Goal: Information Seeking & Learning: Learn about a topic

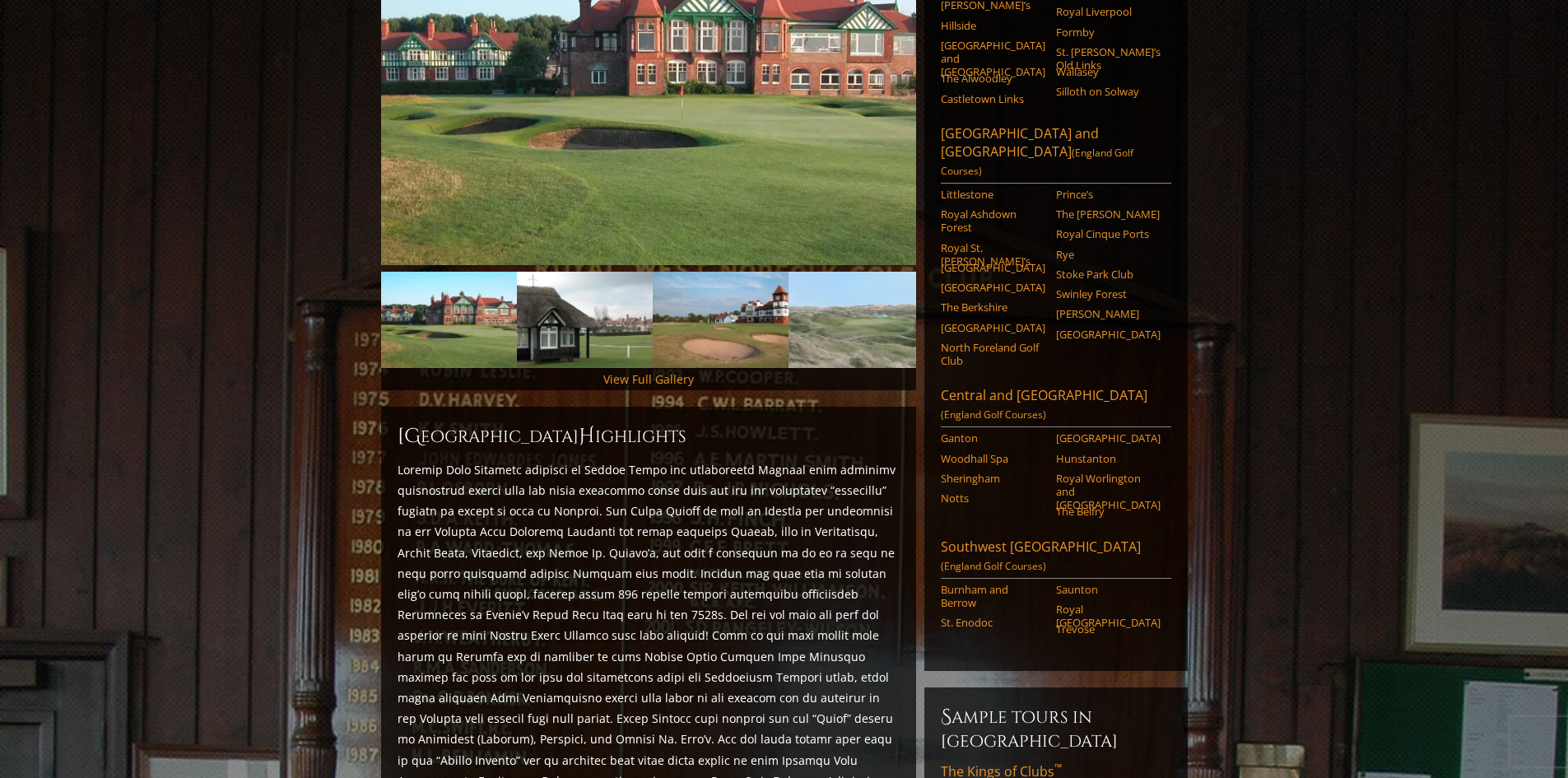
scroll to position [411, 0]
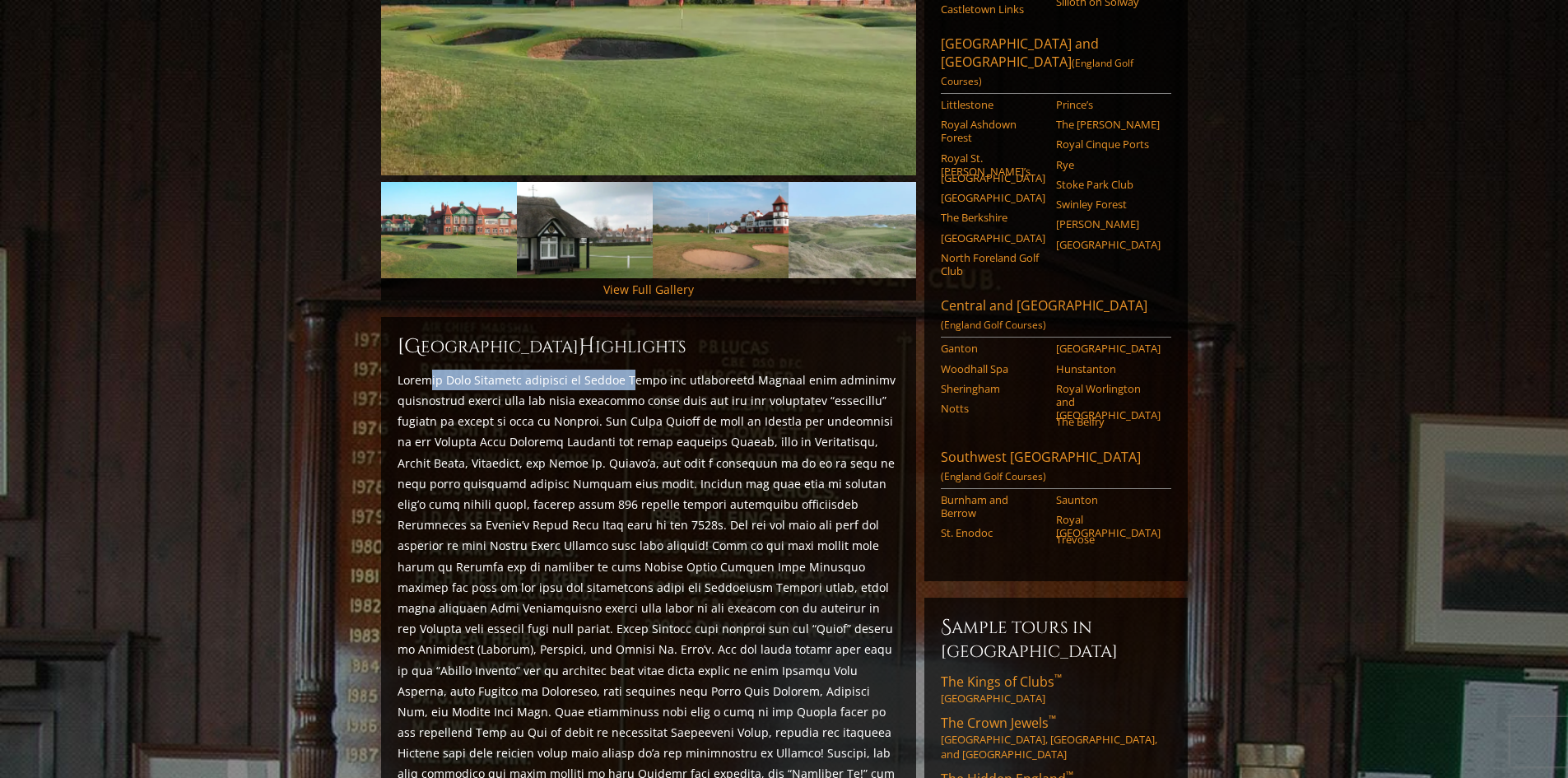
drag, startPoint x: 430, startPoint y: 357, endPoint x: 635, endPoint y: 355, distance: 205.0
click at [635, 370] on p at bounding box center [649, 629] width 502 height 518
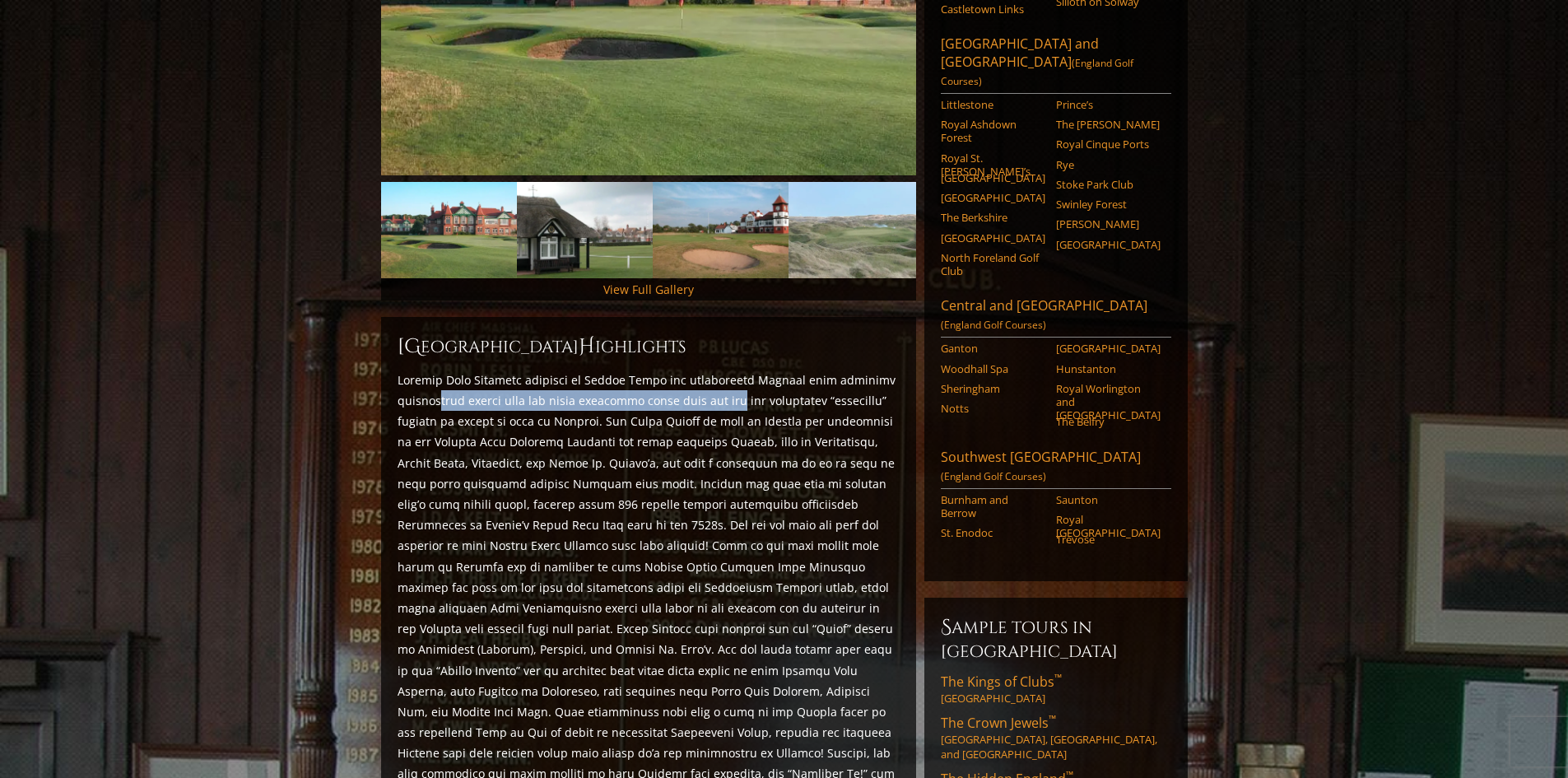
drag, startPoint x: 438, startPoint y: 376, endPoint x: 725, endPoint y: 375, distance: 287.0
click at [725, 375] on p at bounding box center [649, 629] width 502 height 518
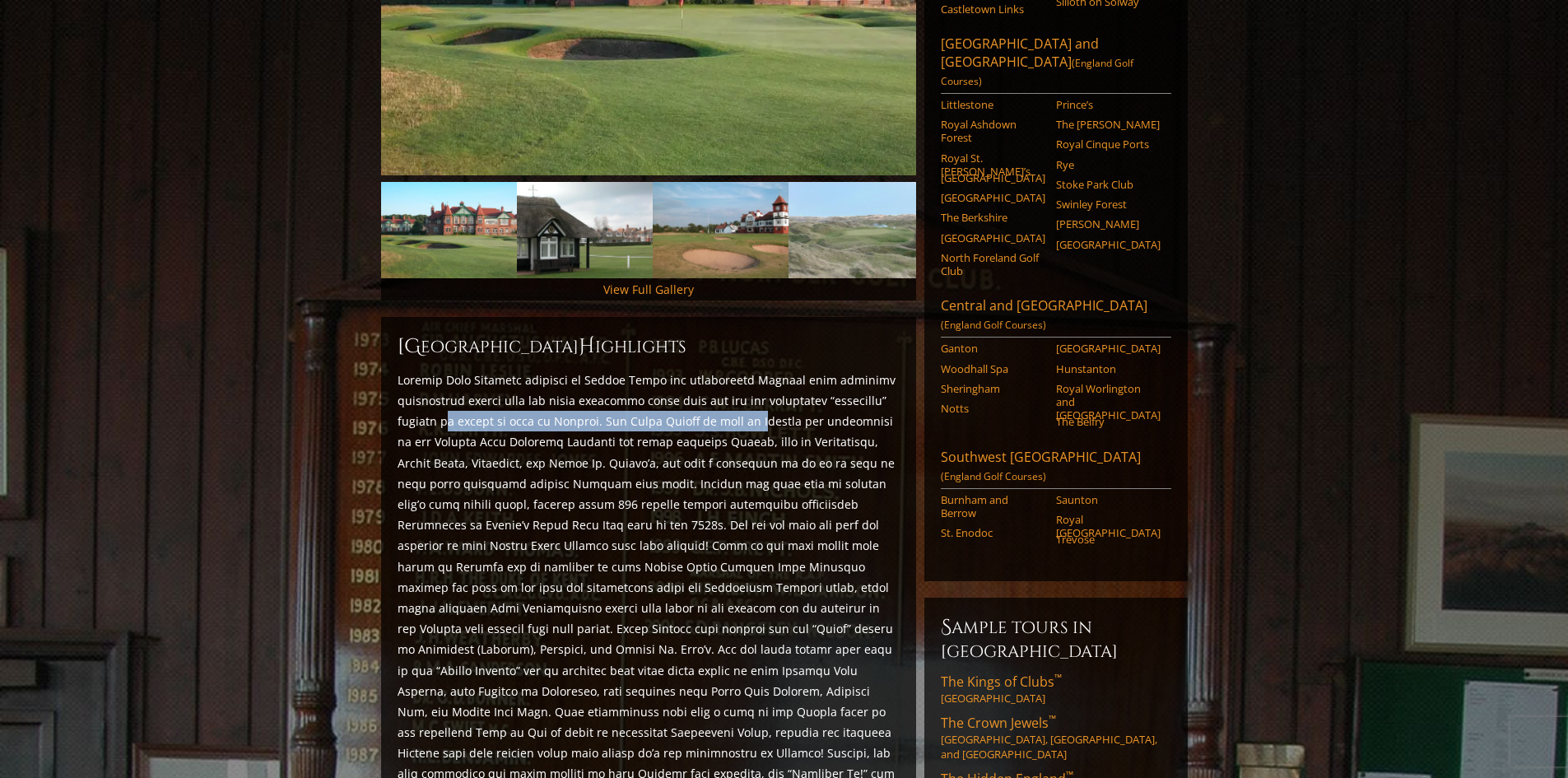
drag, startPoint x: 446, startPoint y: 398, endPoint x: 751, endPoint y: 398, distance: 305.0
click at [751, 398] on p at bounding box center [649, 629] width 502 height 518
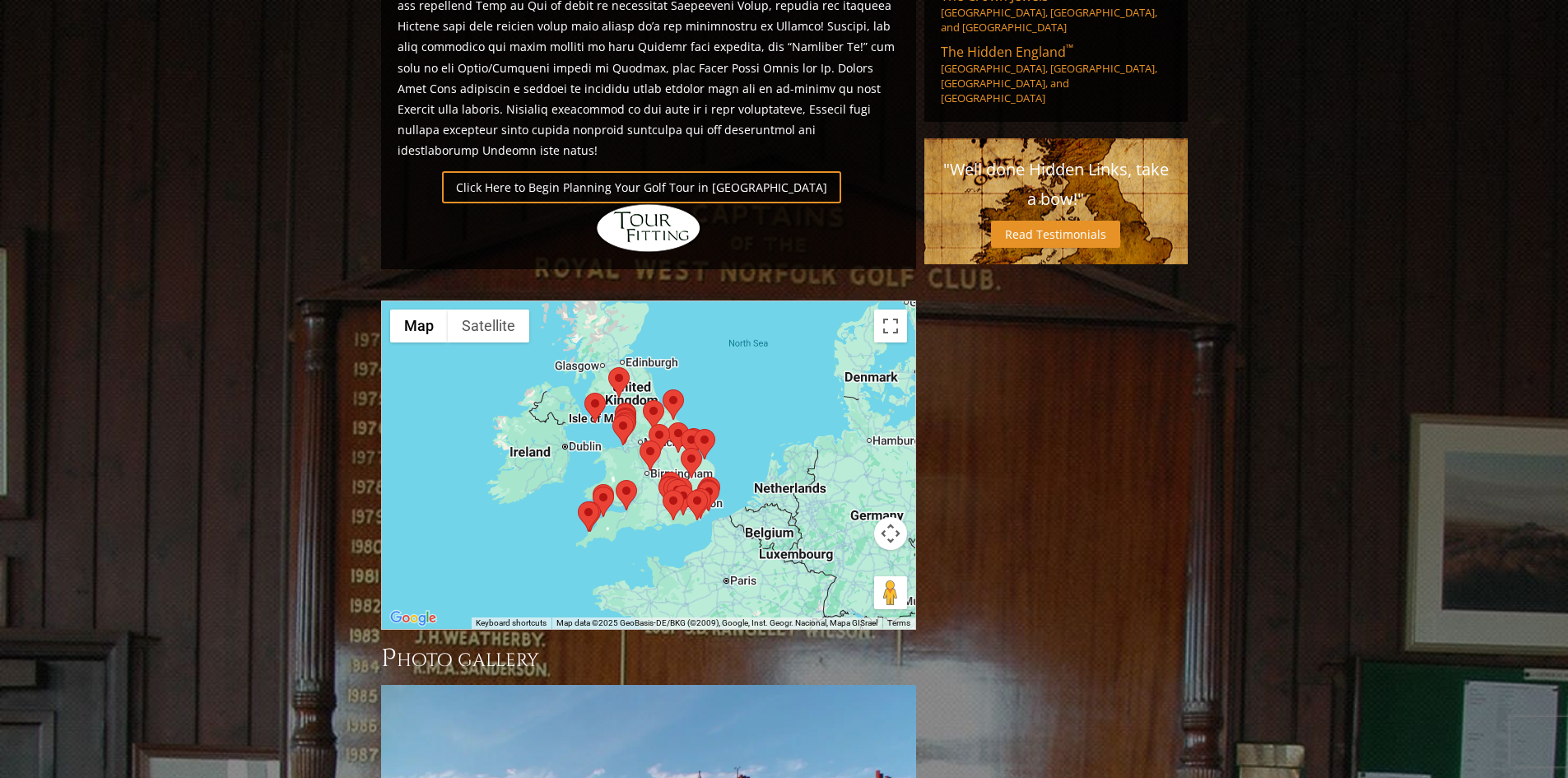
scroll to position [1152, 0]
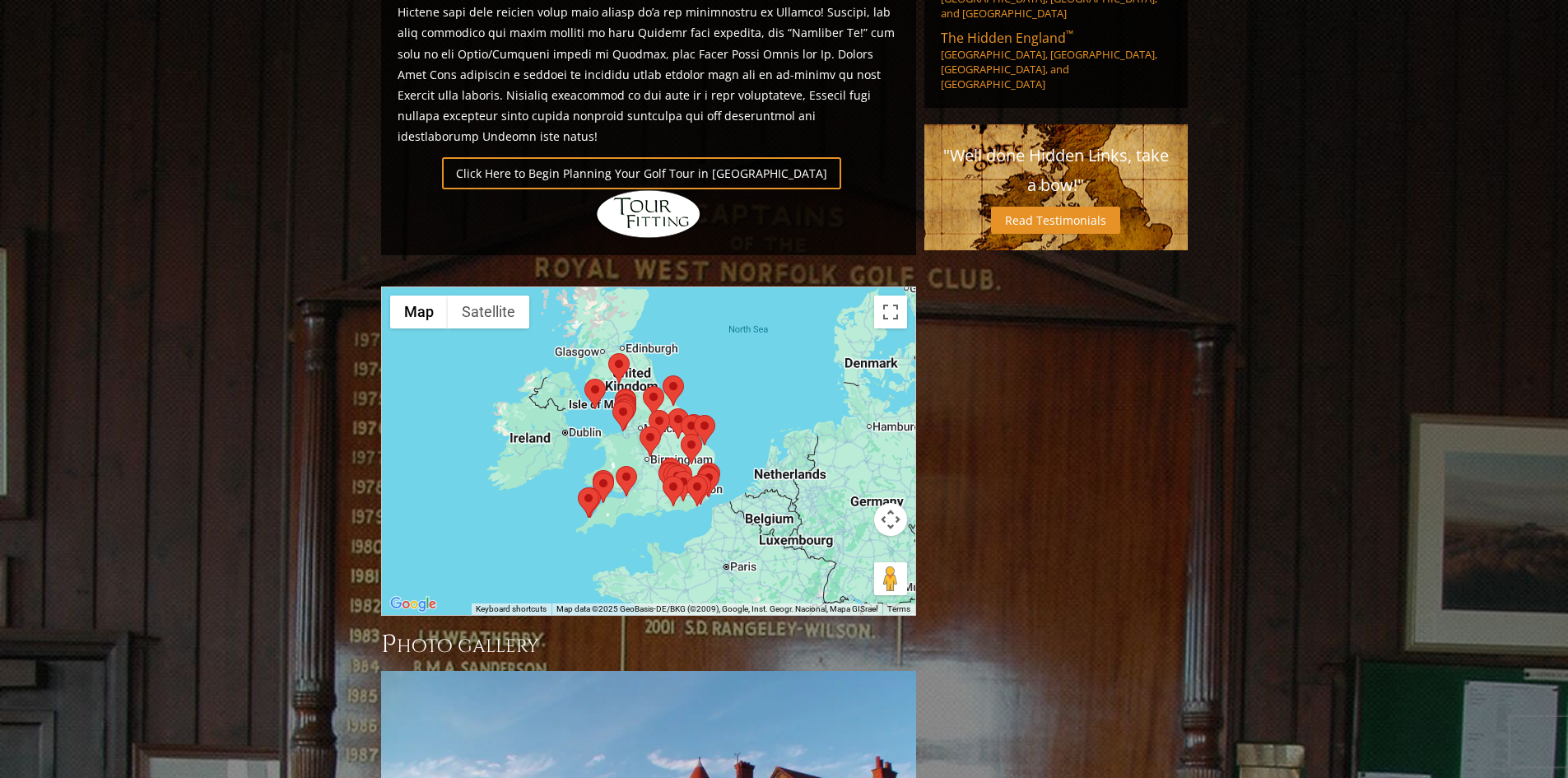
click at [771, 400] on div at bounding box center [649, 451] width 533 height 327
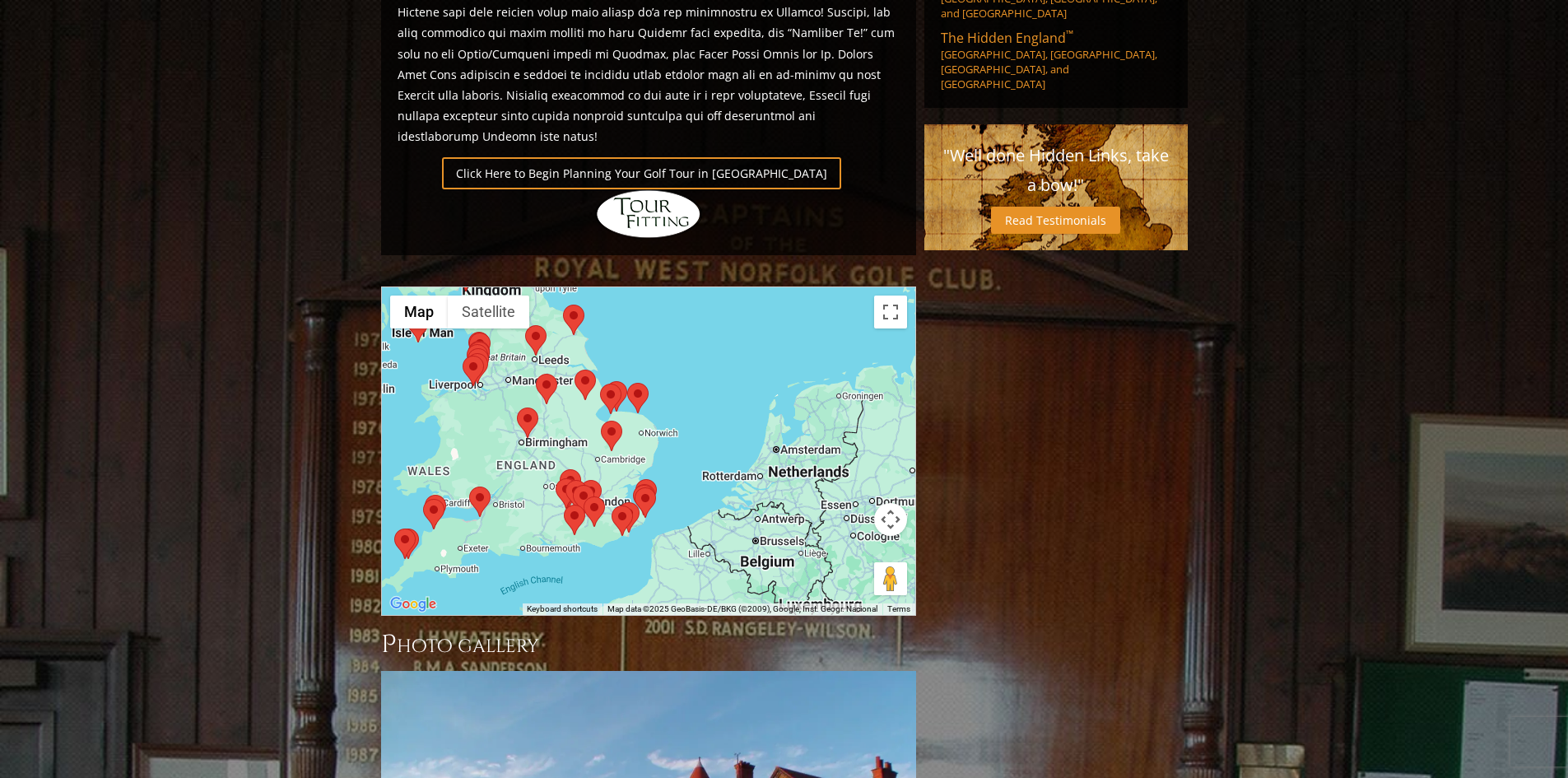
click at [525, 325] on area at bounding box center [525, 325] width 0 height 0
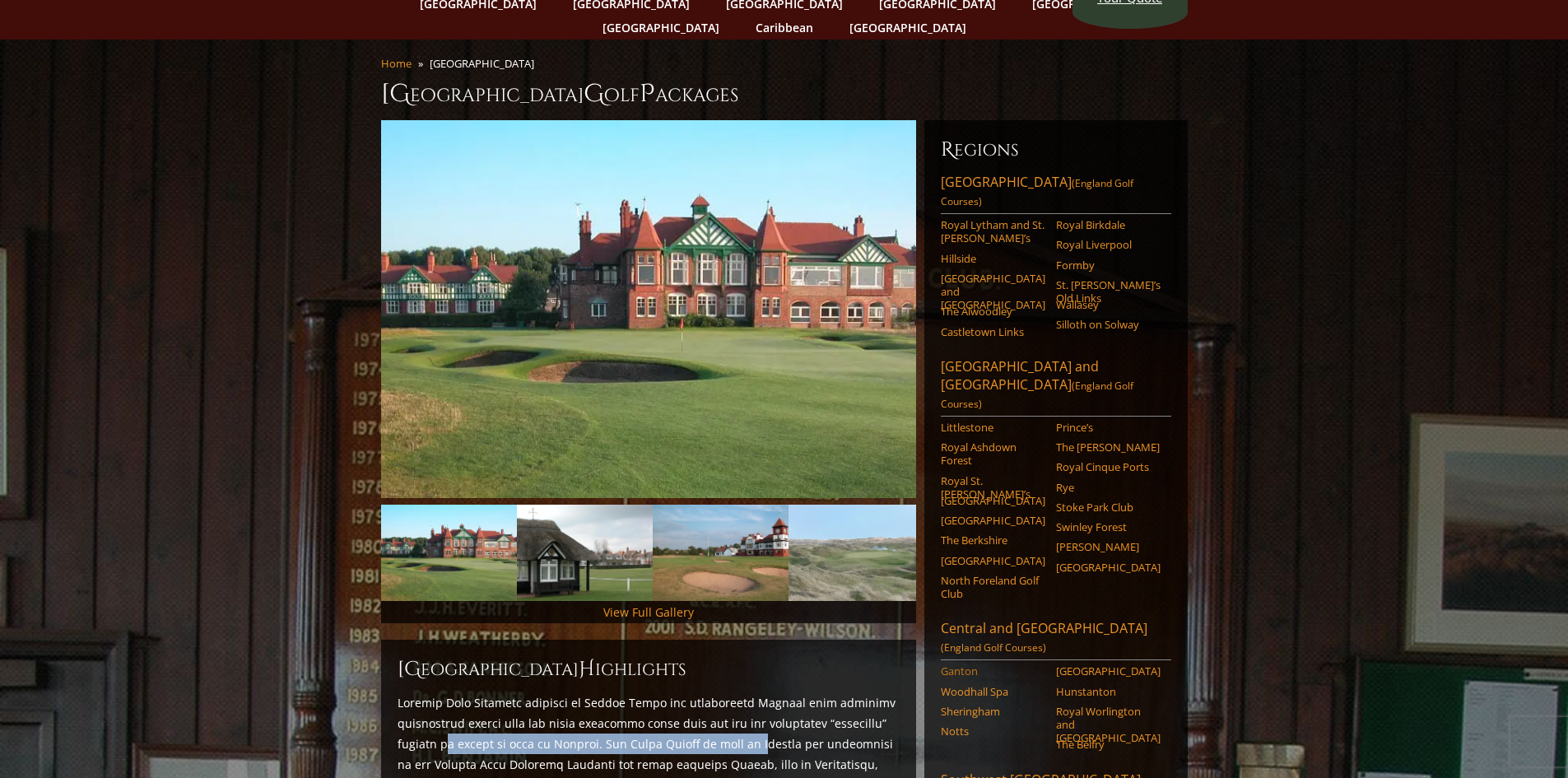
scroll to position [82, 0]
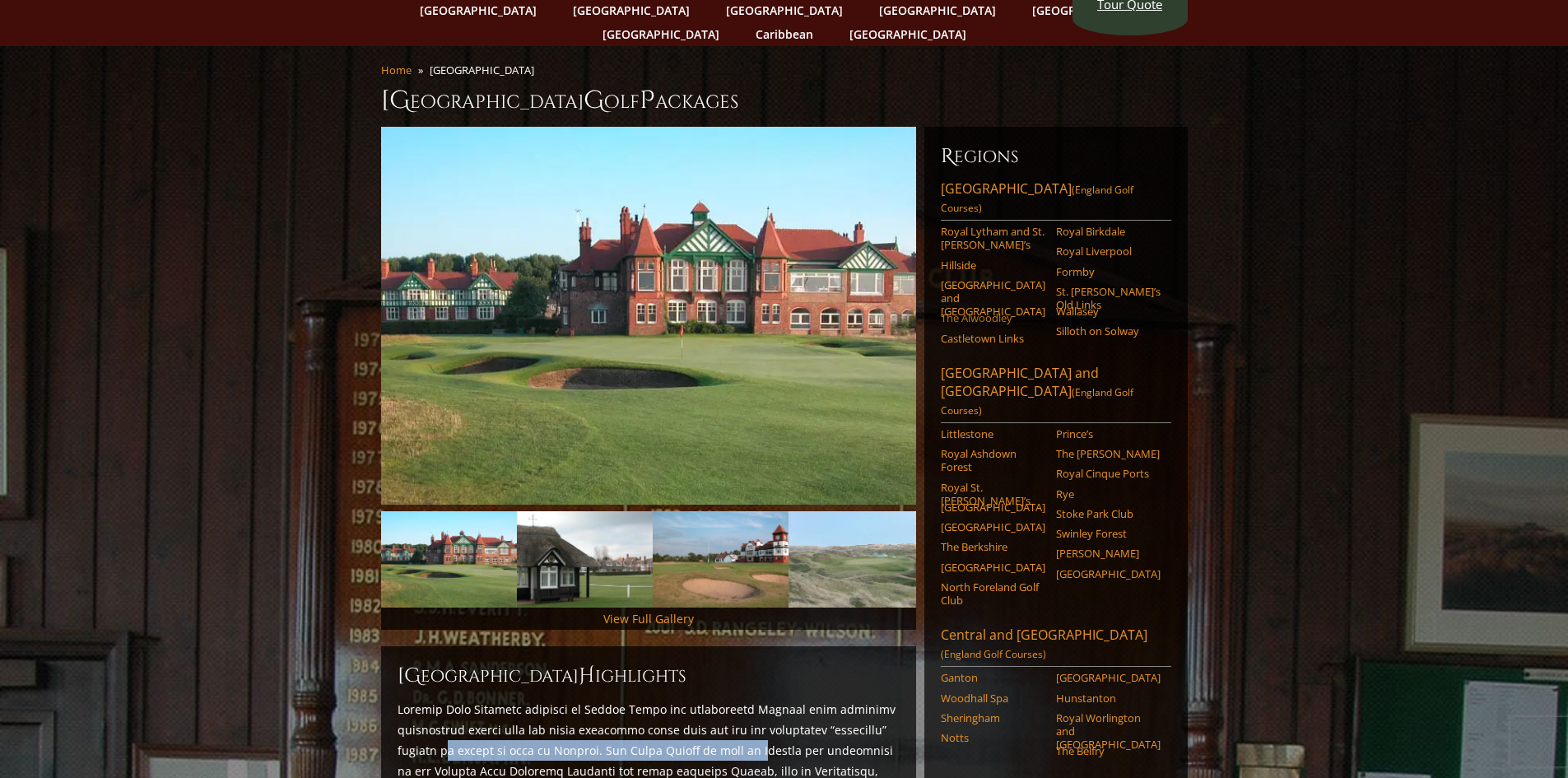
click at [981, 311] on link "The Alwoodley" at bounding box center [993, 317] width 104 height 13
